Goal: Information Seeking & Learning: Learn about a topic

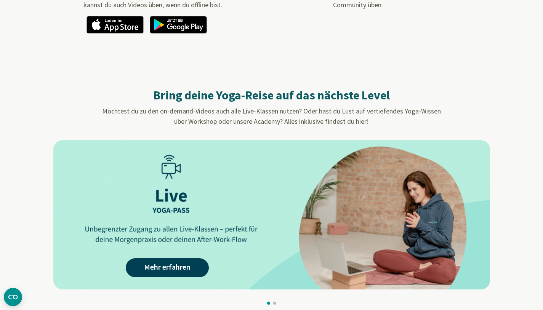
scroll to position [638, 0]
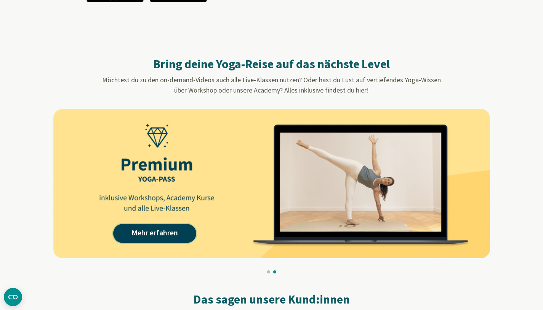
click at [150, 226] on link "Mehr erfahren" at bounding box center [154, 233] width 83 height 19
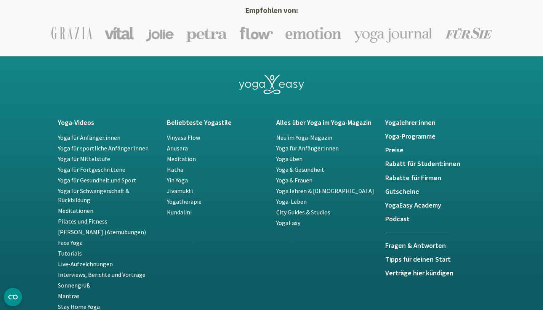
scroll to position [1614, 0]
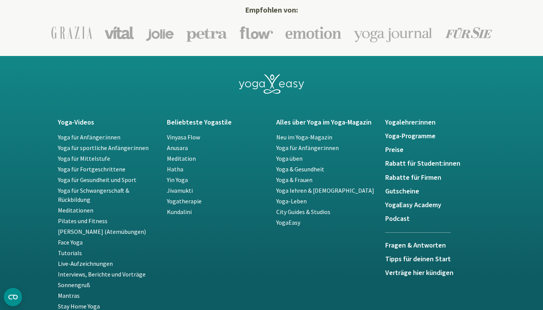
click at [294, 188] on link "Yoga lehren & [DEMOGRAPHIC_DATA]" at bounding box center [325, 191] width 98 height 8
